Goal: Task Accomplishment & Management: Use online tool/utility

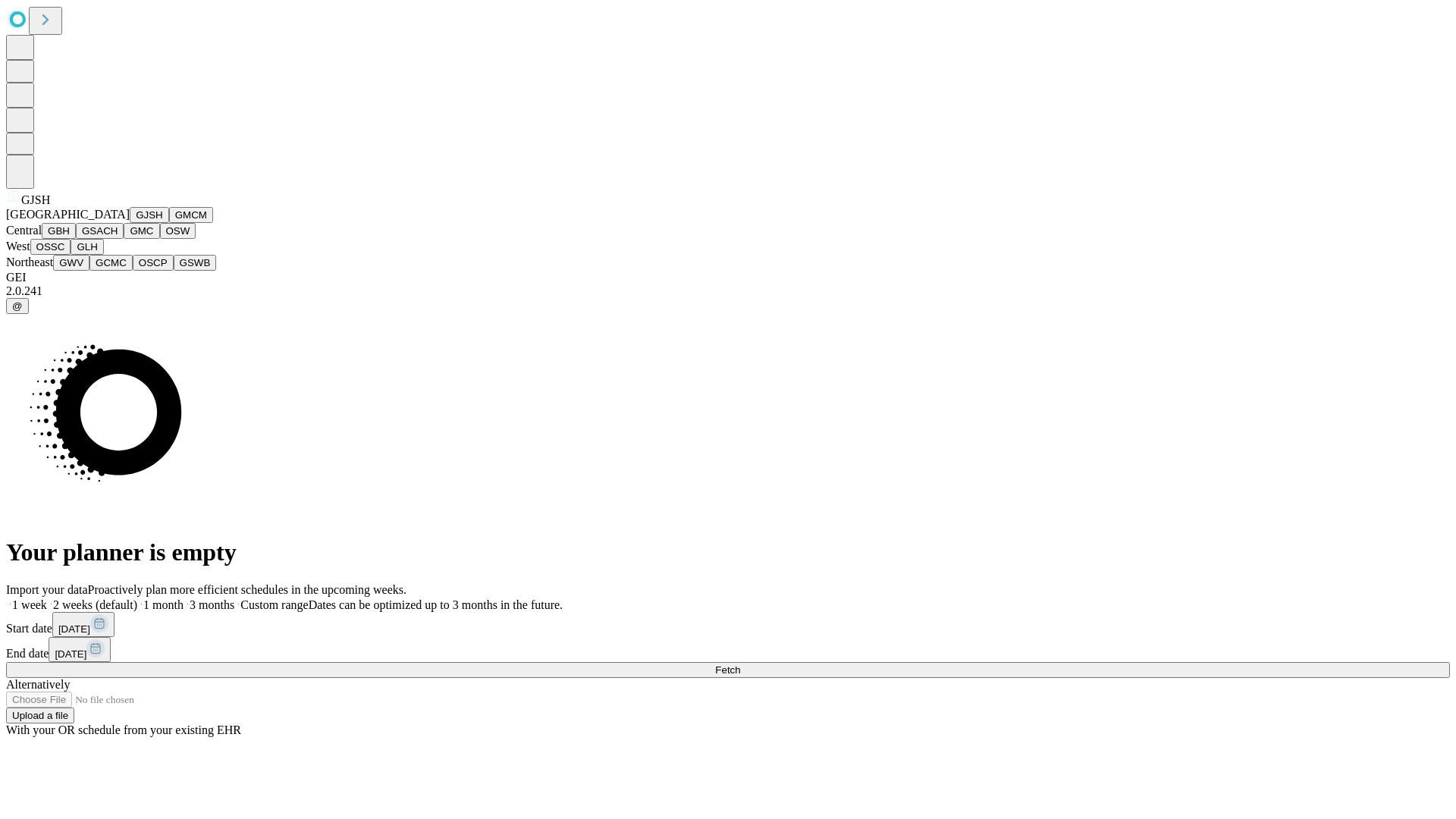
click at [130, 223] on button "GJSH" at bounding box center [149, 215] width 40 height 16
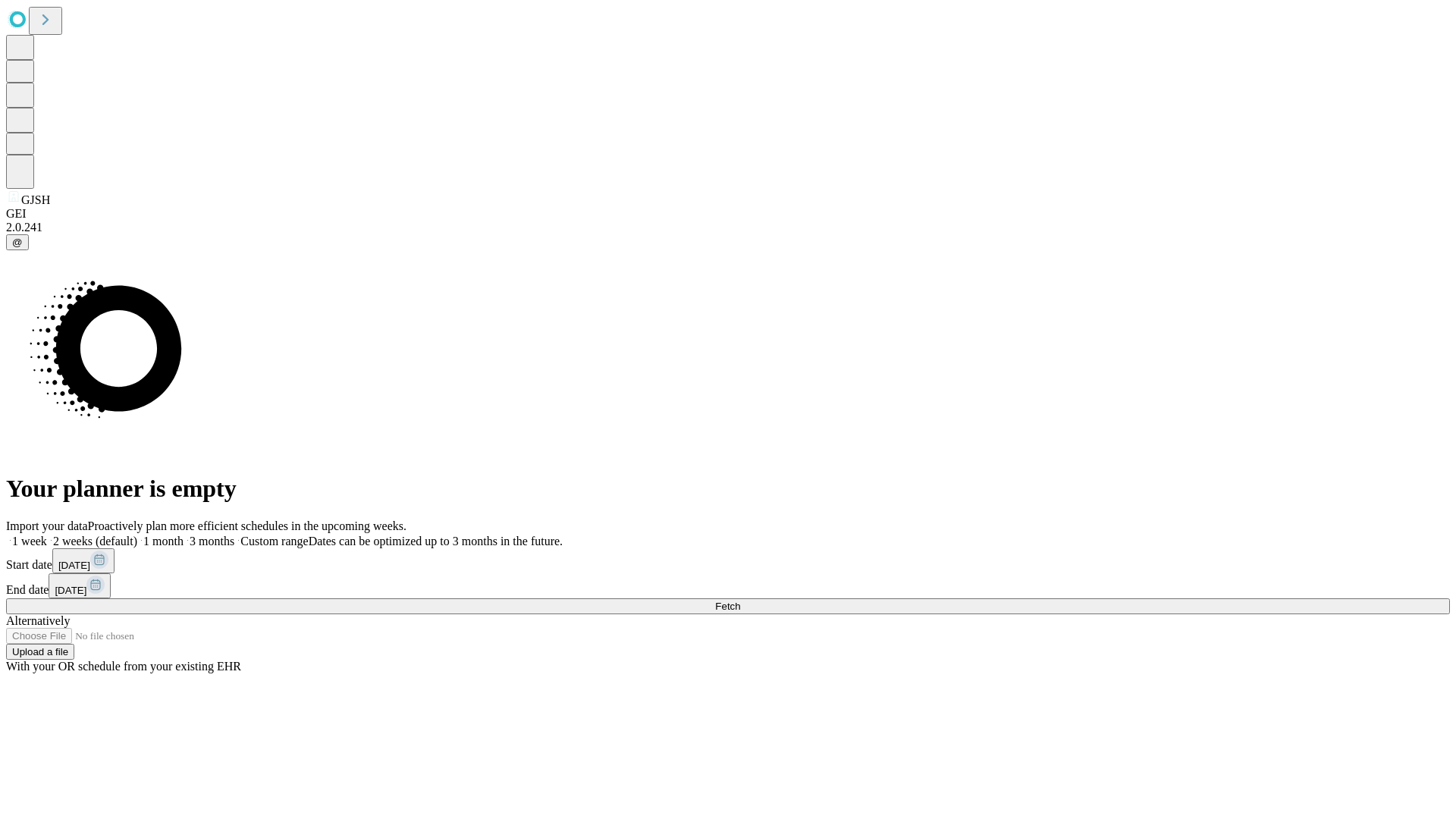
click at [47, 534] on label "1 week" at bounding box center [27, 541] width 41 height 13
click at [740, 600] on span "Fetch" at bounding box center [727, 606] width 25 height 11
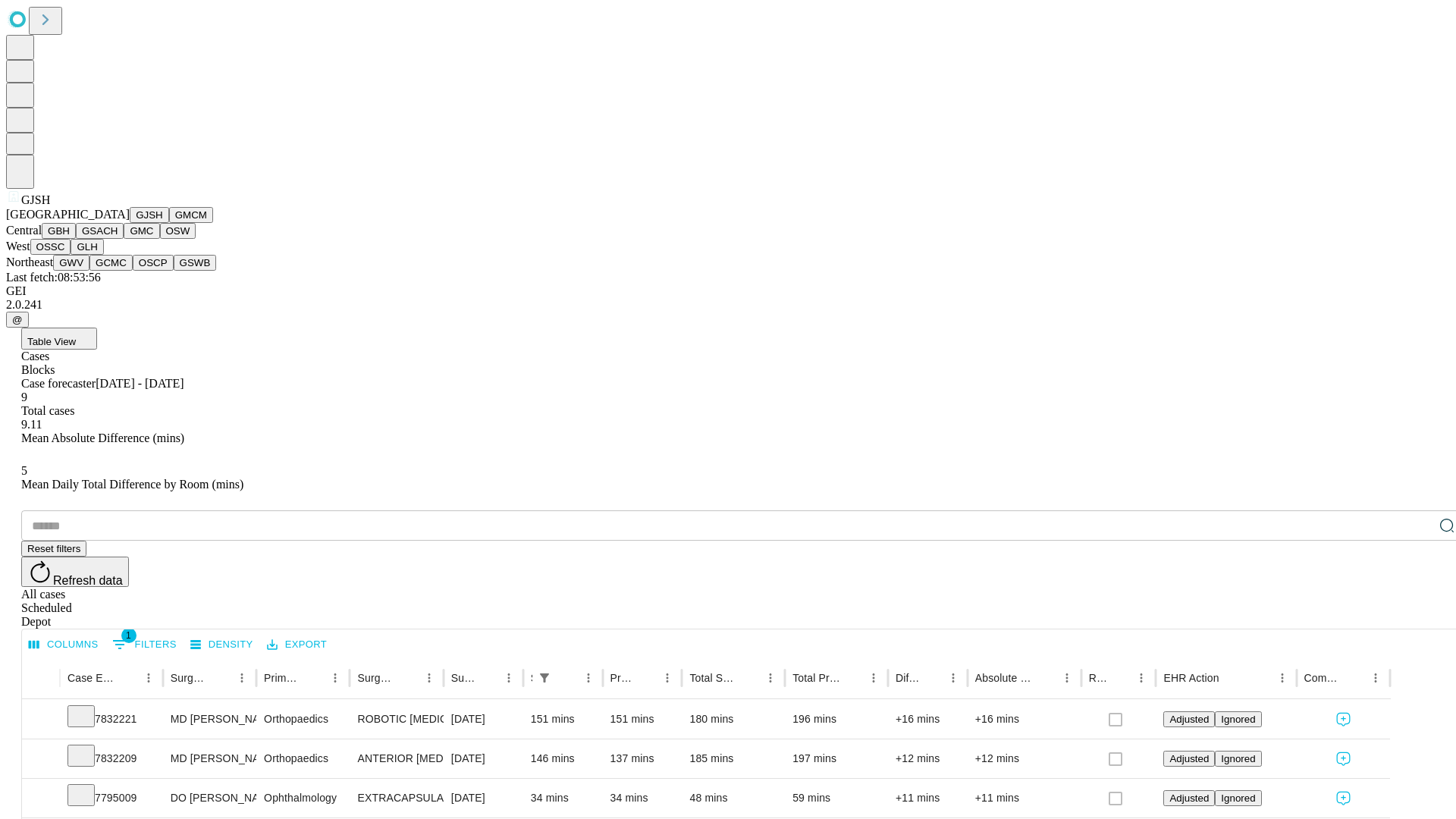
click at [169, 223] on button "GMCM" at bounding box center [191, 215] width 44 height 16
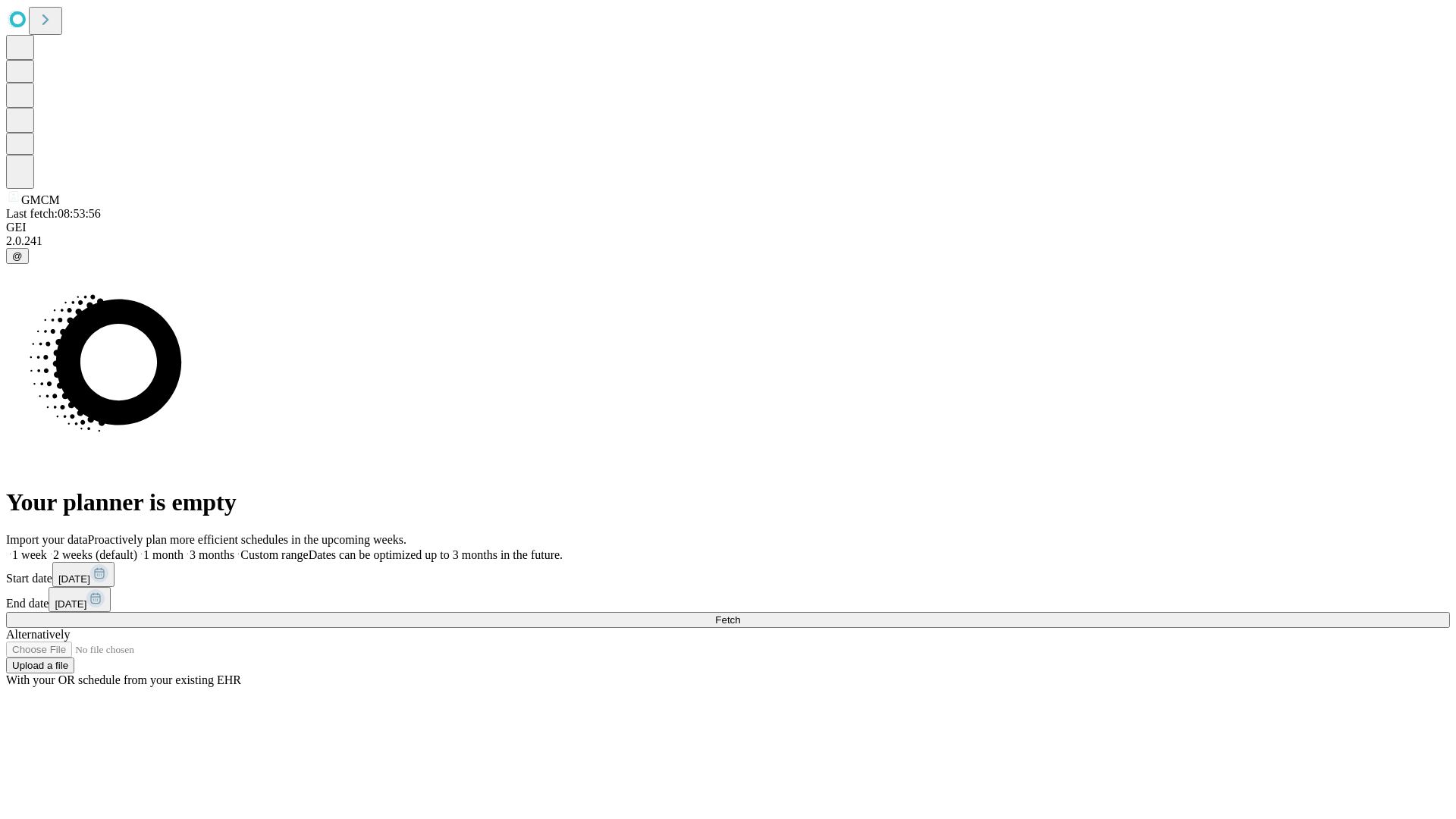
click at [47, 549] on label "1 week" at bounding box center [27, 555] width 41 height 13
click at [740, 615] on span "Fetch" at bounding box center [727, 620] width 25 height 11
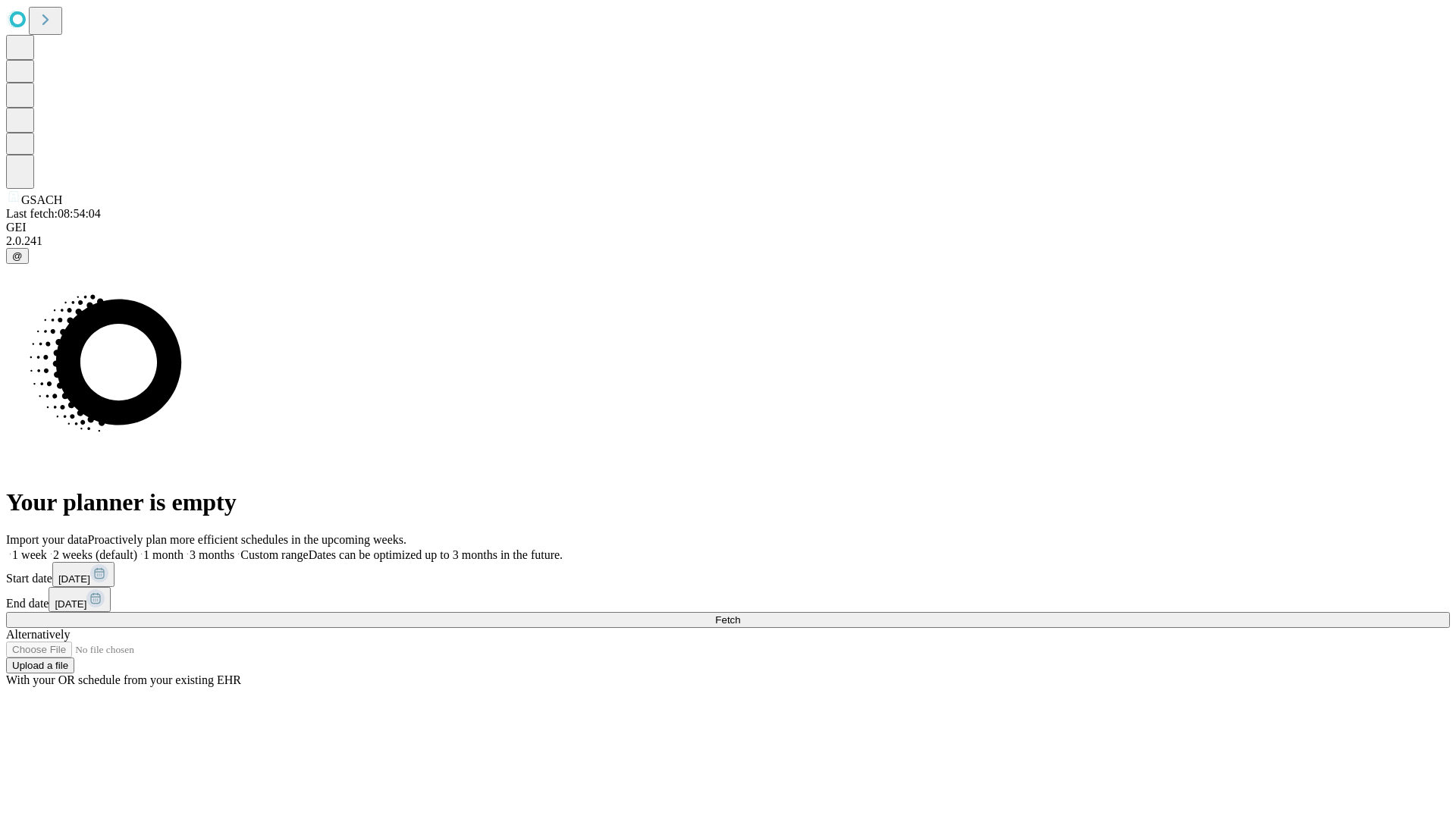
click at [47, 549] on label "1 week" at bounding box center [27, 555] width 41 height 13
click at [740, 615] on span "Fetch" at bounding box center [727, 620] width 25 height 11
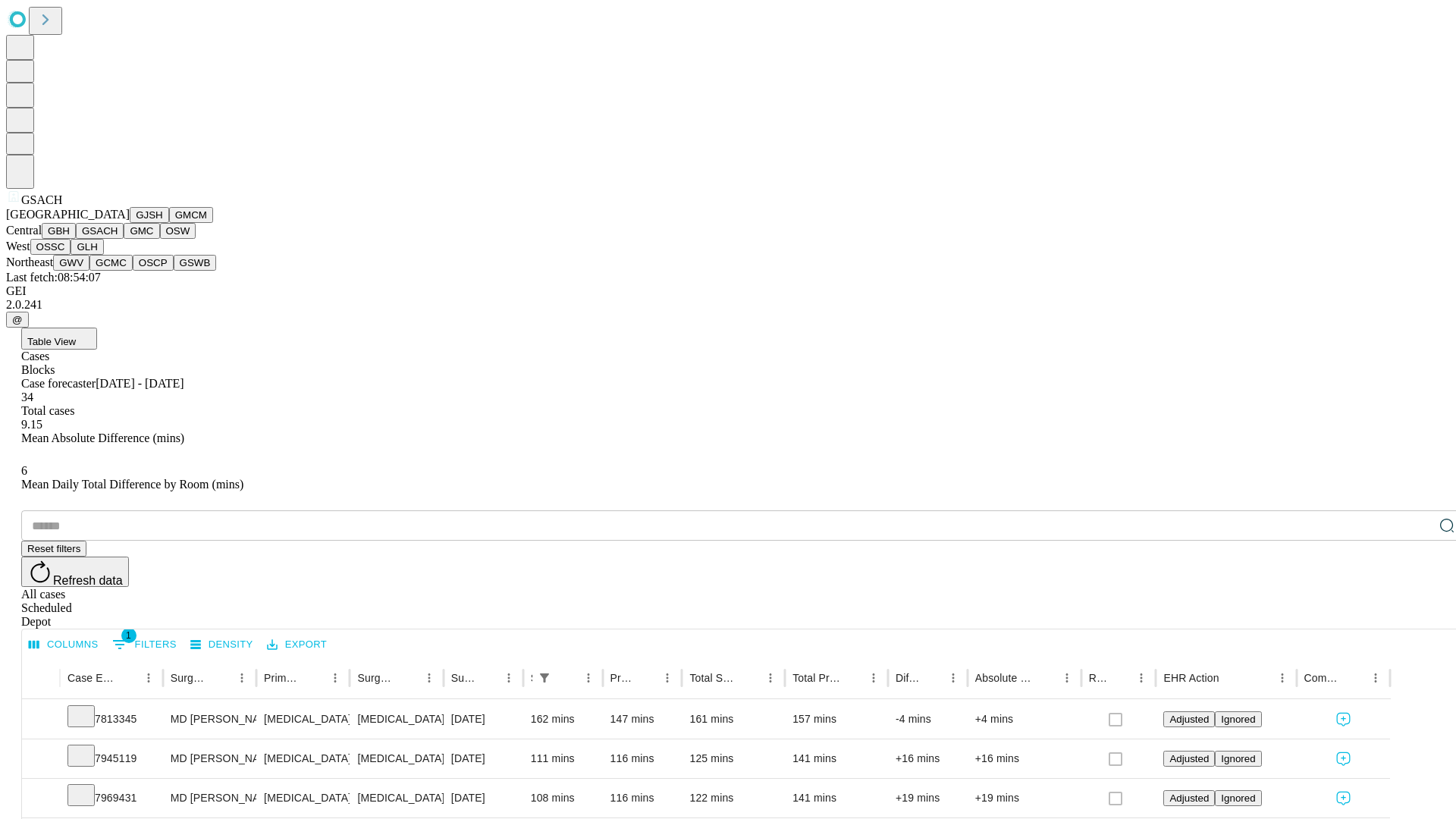
click at [123, 239] on button "GMC" at bounding box center [141, 231] width 36 height 16
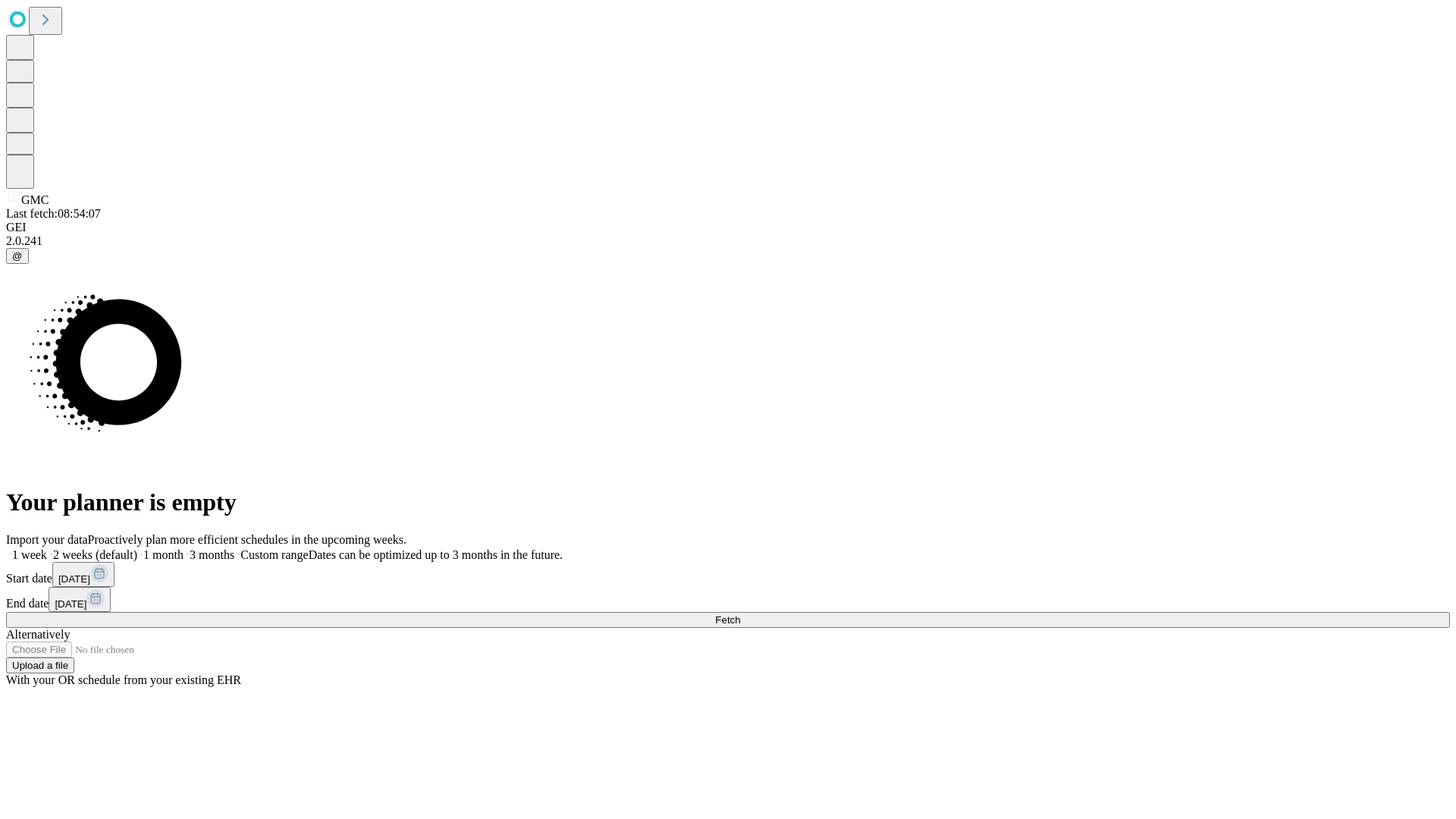
click at [47, 549] on label "1 week" at bounding box center [27, 555] width 41 height 13
click at [740, 615] on span "Fetch" at bounding box center [727, 620] width 25 height 11
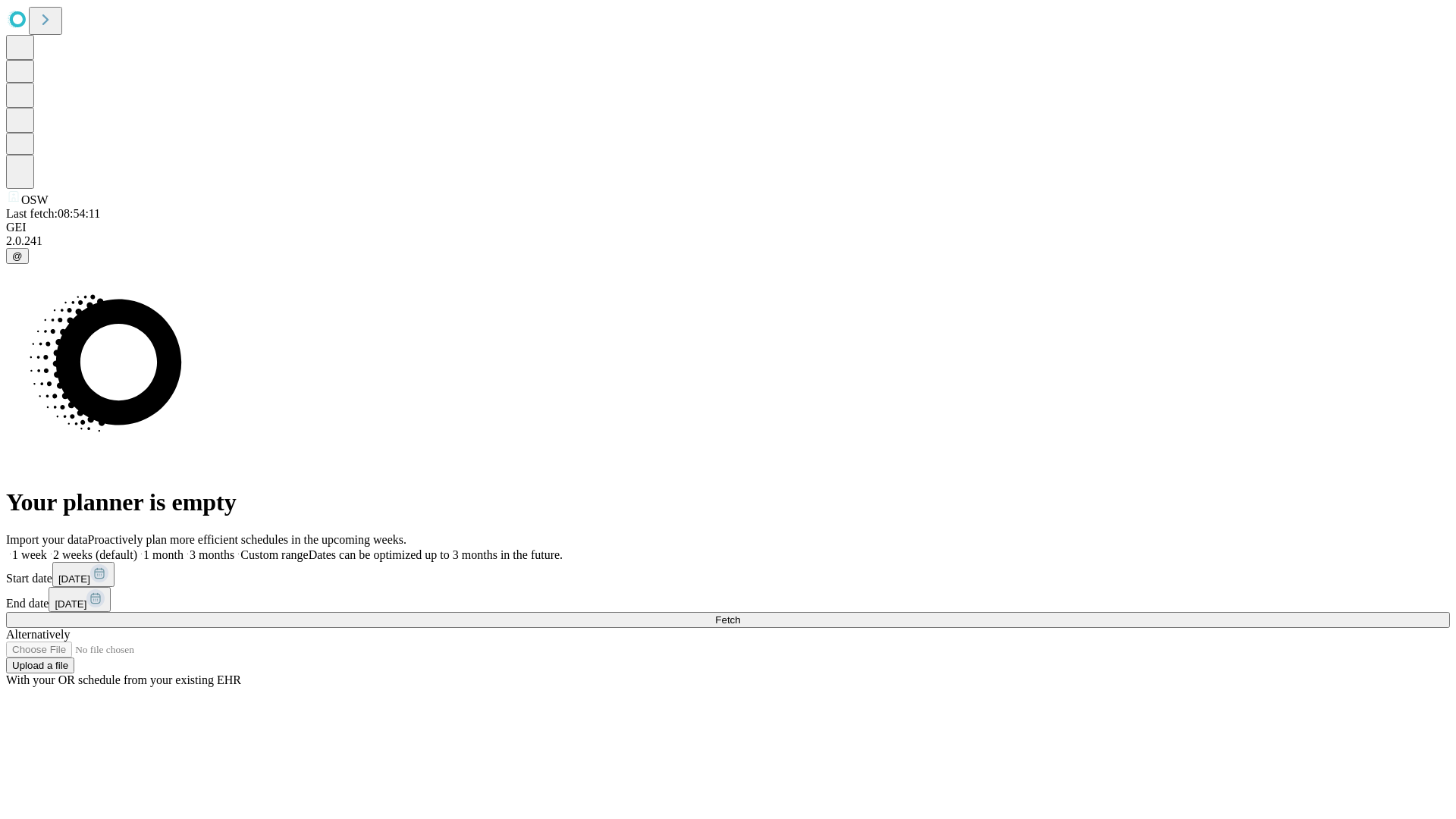
click at [740, 615] on span "Fetch" at bounding box center [727, 620] width 25 height 11
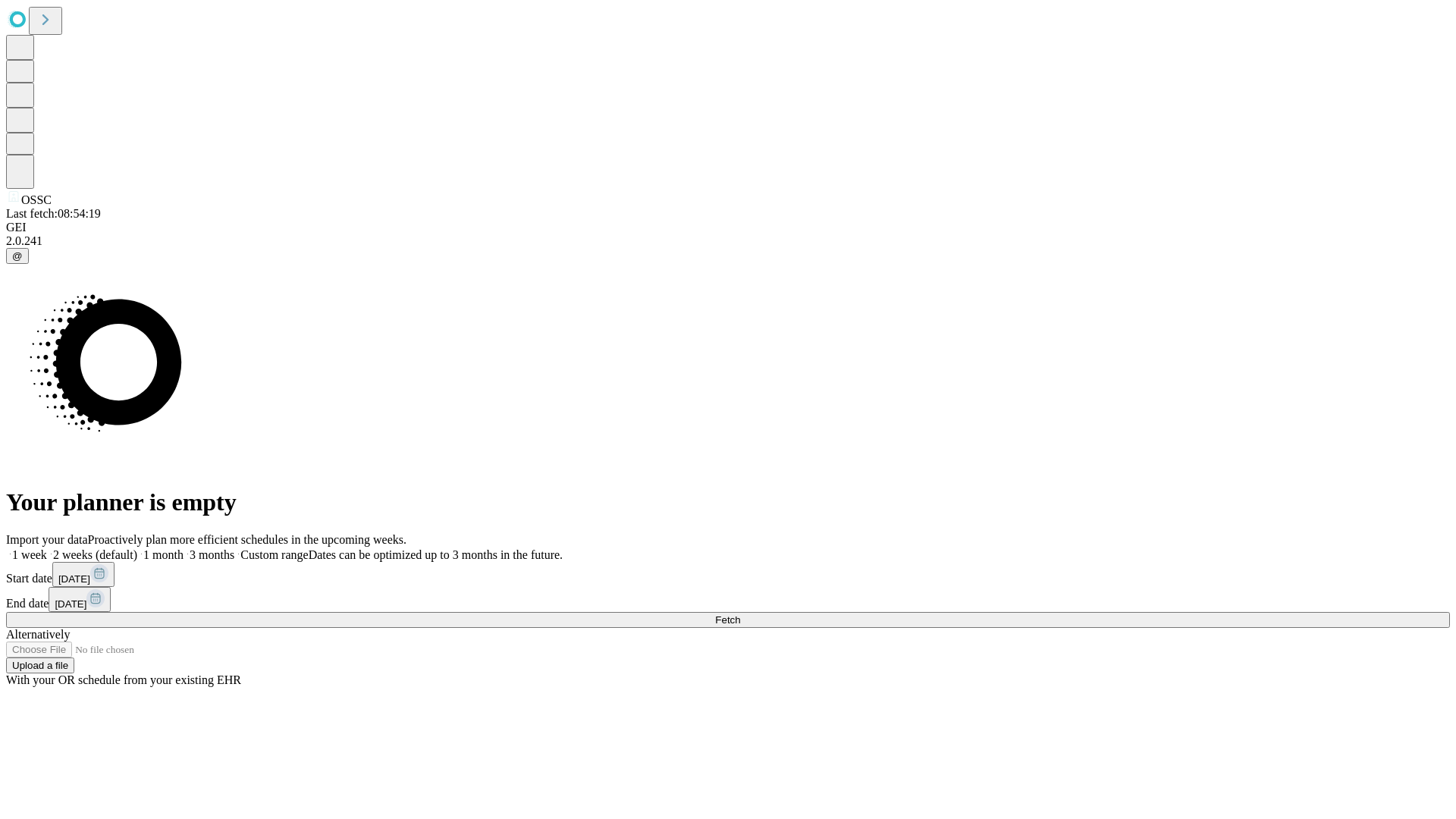
click at [47, 549] on label "1 week" at bounding box center [27, 555] width 41 height 13
click at [740, 615] on span "Fetch" at bounding box center [727, 620] width 25 height 11
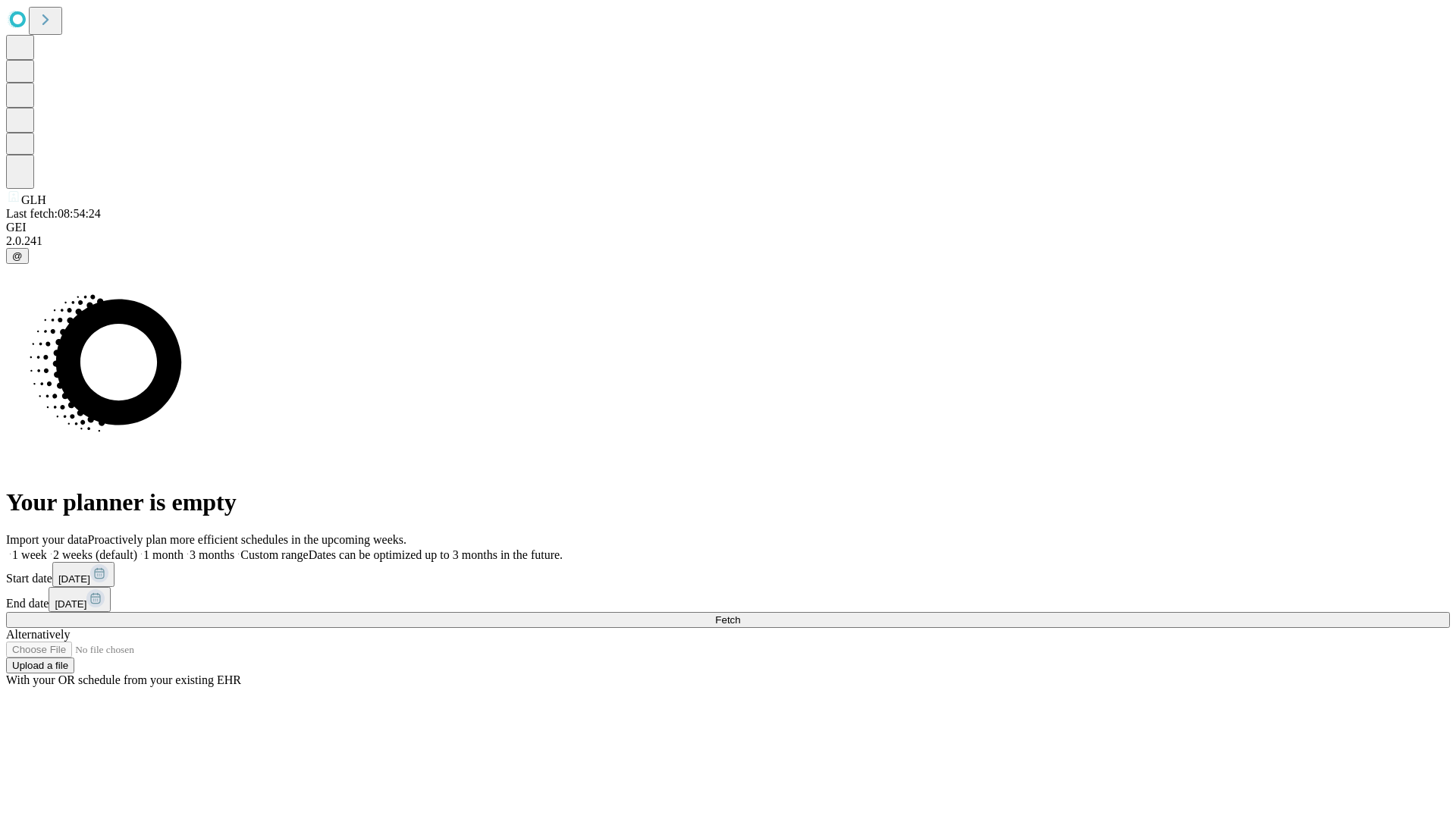
click at [740, 615] on span "Fetch" at bounding box center [727, 620] width 25 height 11
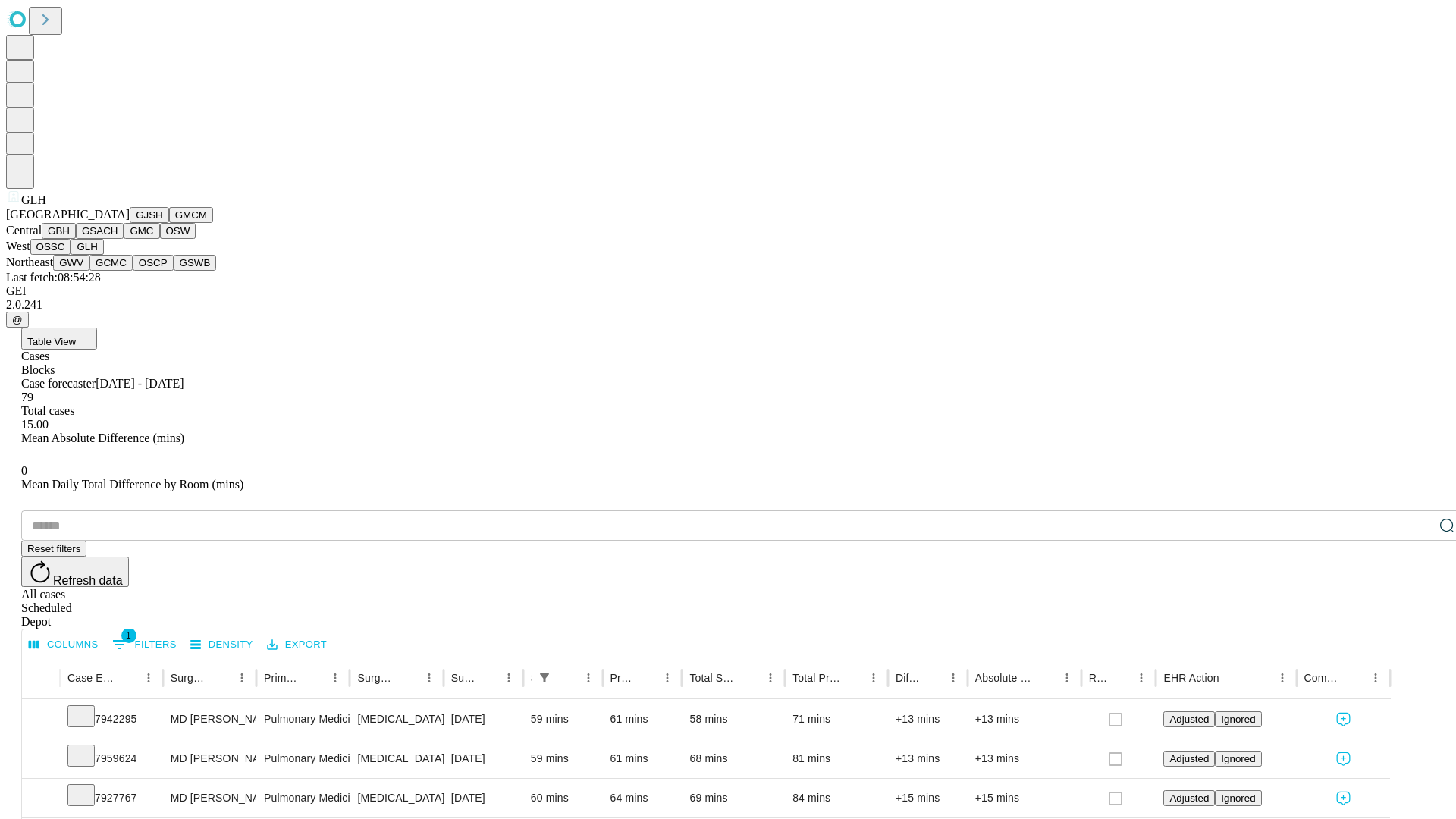
click at [90, 270] on button "GWV" at bounding box center [72, 262] width 37 height 16
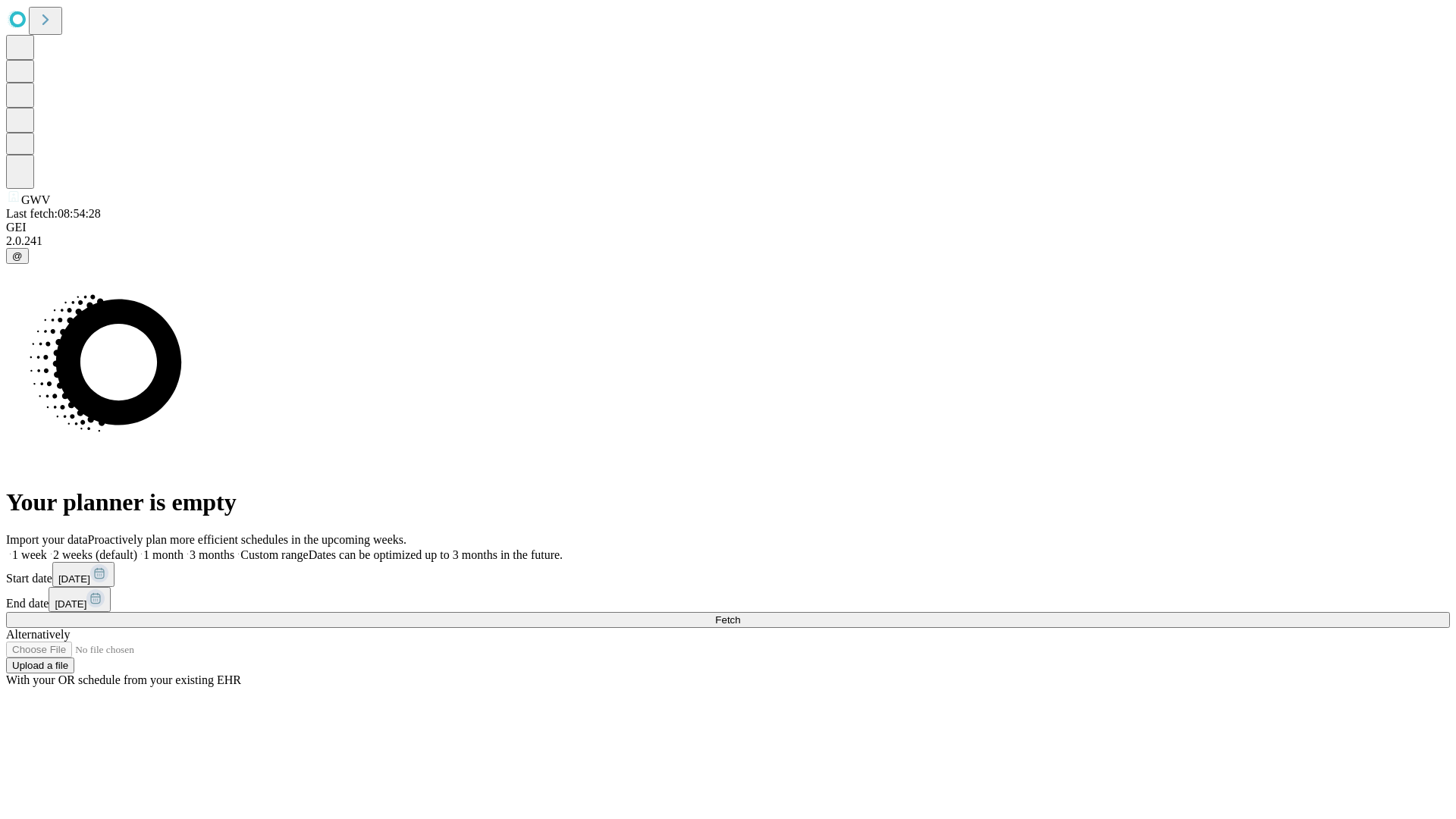
click at [47, 549] on label "1 week" at bounding box center [27, 555] width 41 height 13
click at [740, 615] on span "Fetch" at bounding box center [727, 620] width 25 height 11
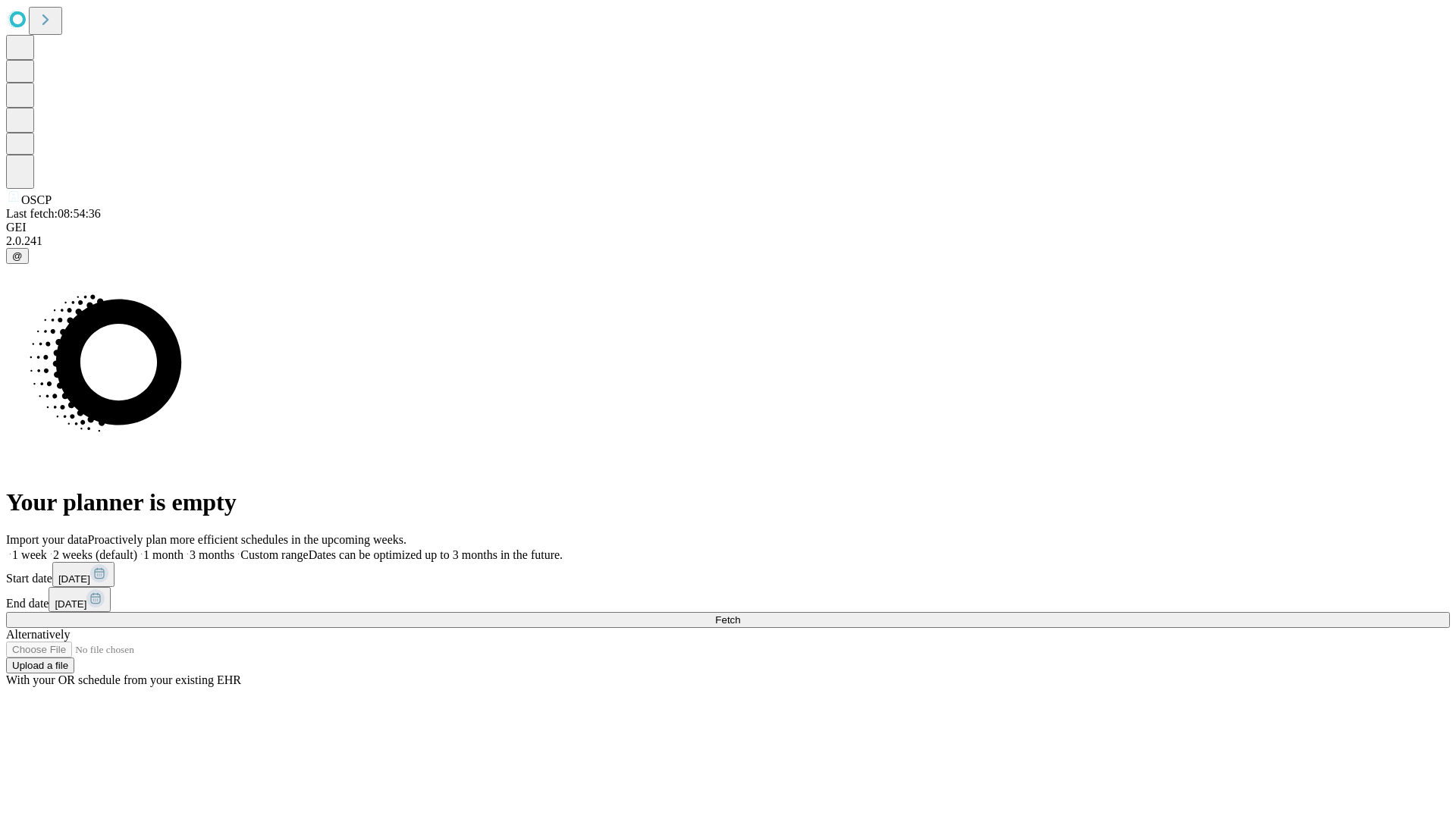
click at [47, 549] on label "1 week" at bounding box center [27, 555] width 41 height 13
click at [740, 615] on span "Fetch" at bounding box center [727, 620] width 25 height 11
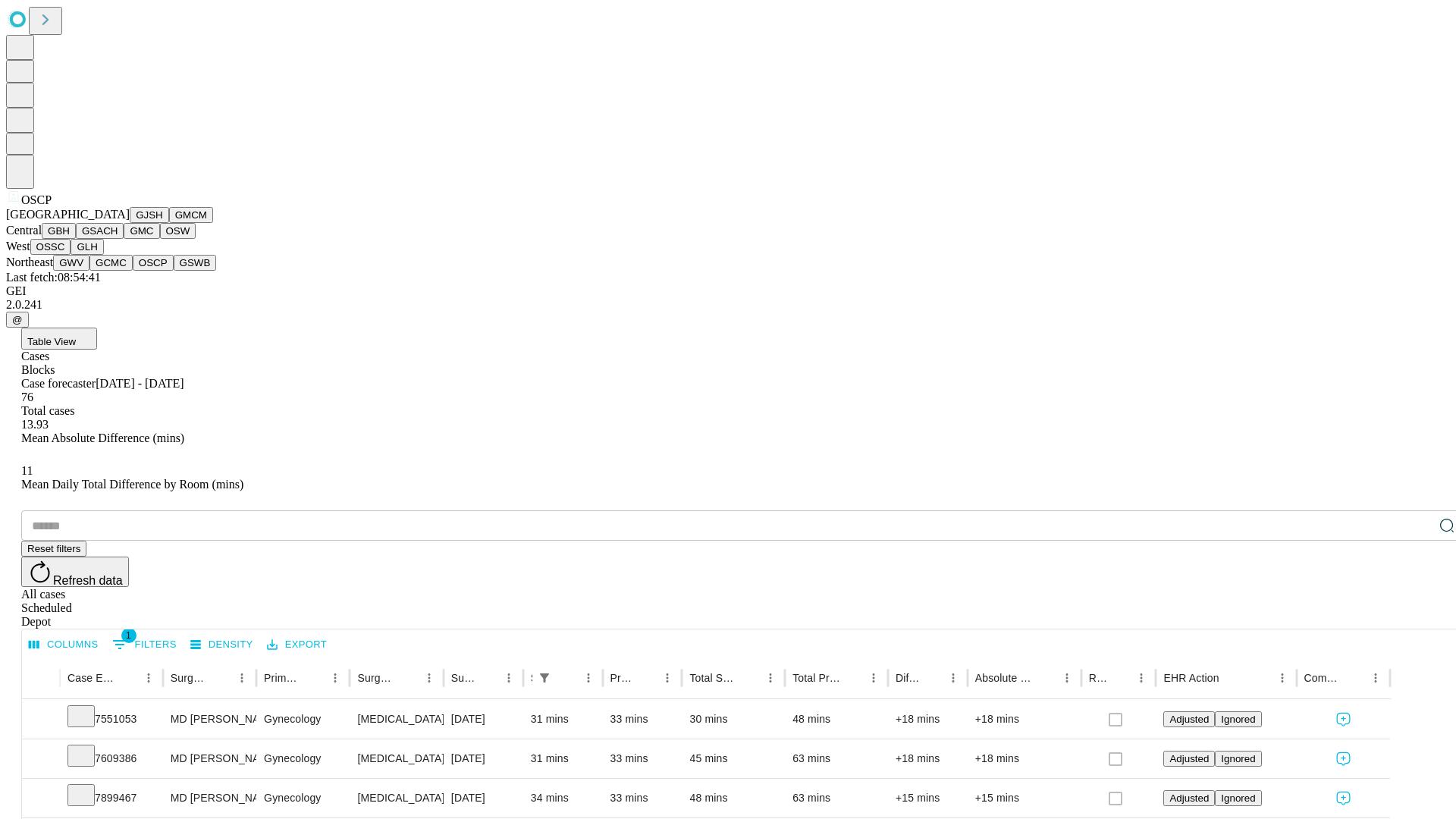
click at [173, 270] on button "GSWB" at bounding box center [195, 262] width 43 height 16
